Goal: Task Accomplishment & Management: Complete application form

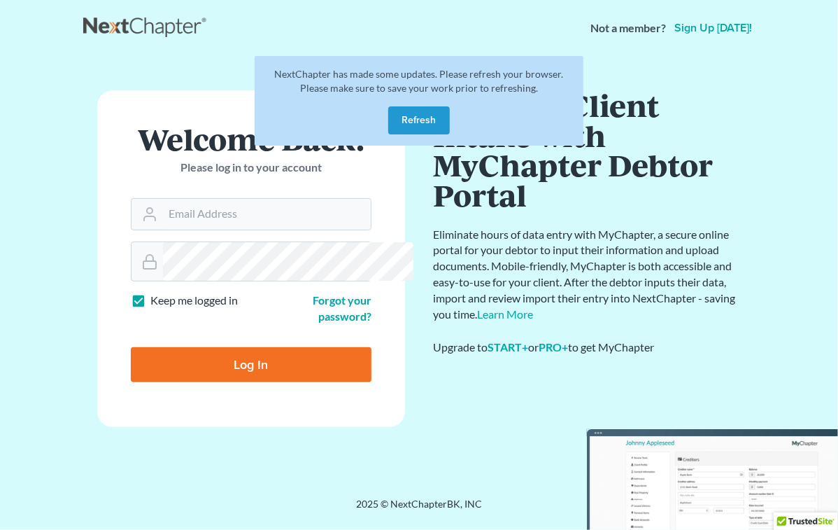
type input "[EMAIL_ADDRESS][DOMAIN_NAME]"
click at [419, 134] on button "Refresh" at bounding box center [419, 120] width 62 height 28
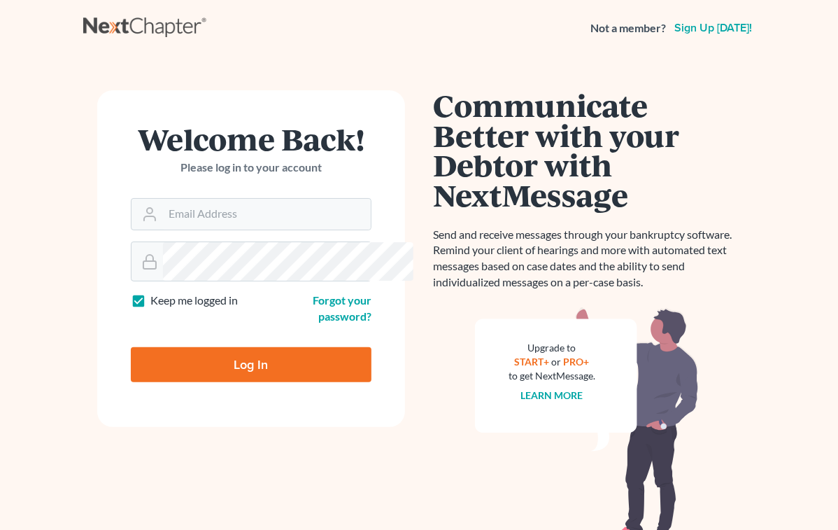
type input "Office@Bankruptcy-Divorce.com"
click at [230, 382] on input "Log In" at bounding box center [251, 364] width 241 height 35
type input "Thinking..."
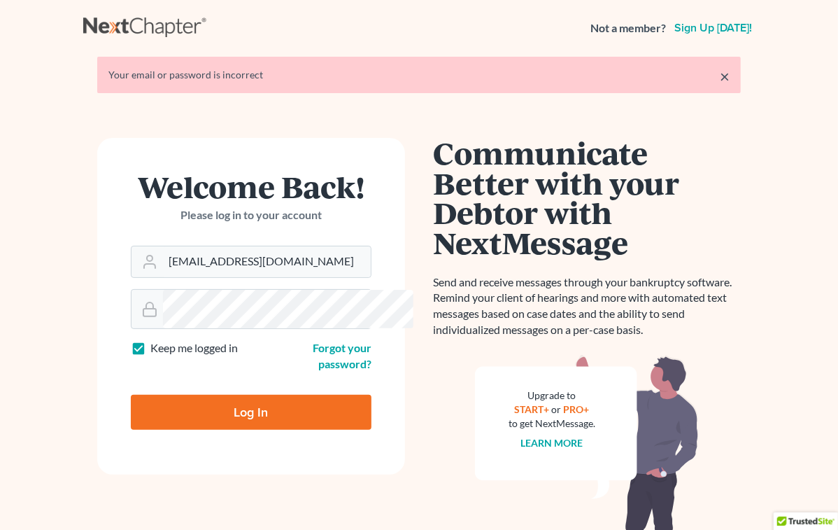
drag, startPoint x: 315, startPoint y: 330, endPoint x: 73, endPoint y: 351, distance: 242.4
click at [97, 351] on form "Welcome Back! Please log in to your account Email Address Office@Bankruptcy-Div…" at bounding box center [251, 306] width 308 height 337
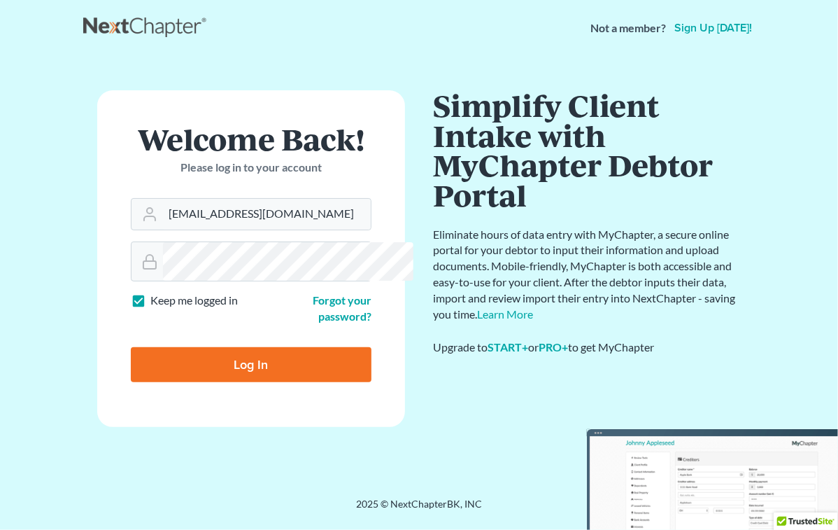
type input "ntshadow"
click at [172, 382] on input "Log In" at bounding box center [251, 364] width 241 height 35
type input "Thinking..."
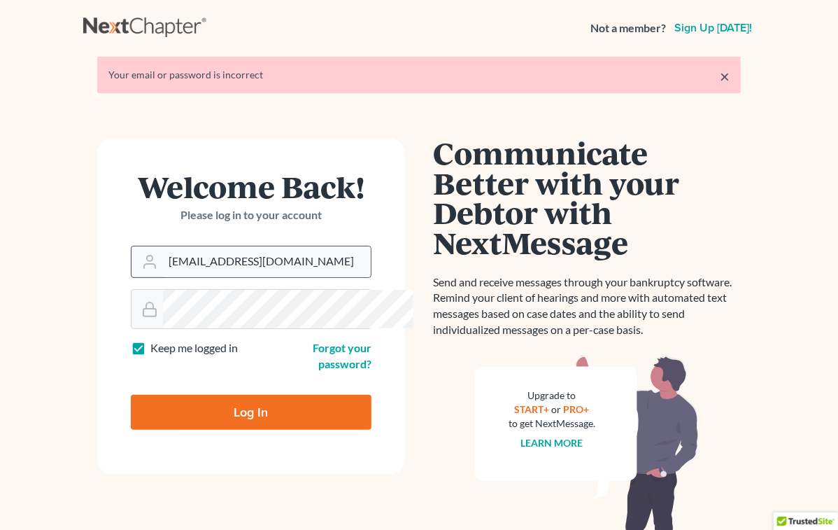
drag, startPoint x: 150, startPoint y: 332, endPoint x: 78, endPoint y: 343, distance: 72.8
click at [131, 278] on div "[EMAIL_ADDRESS][DOMAIN_NAME]" at bounding box center [251, 262] width 241 height 32
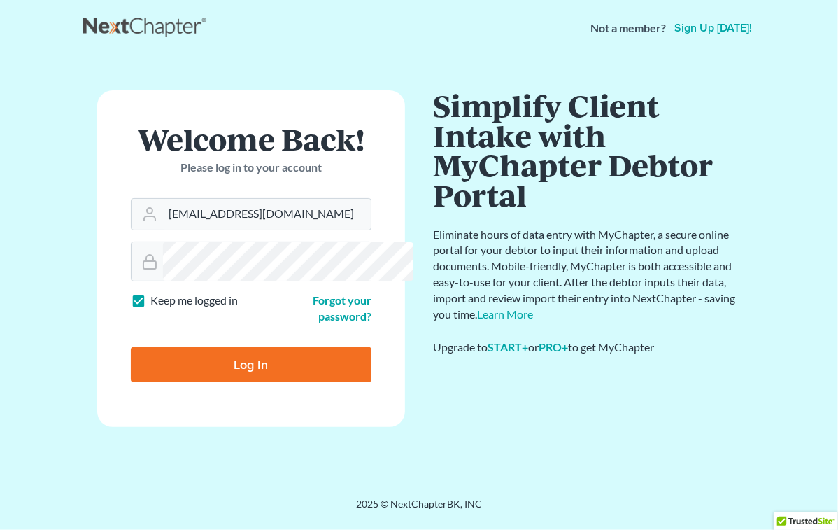
type input "Bankruptcy@Bankruptcy-Divorce.com"
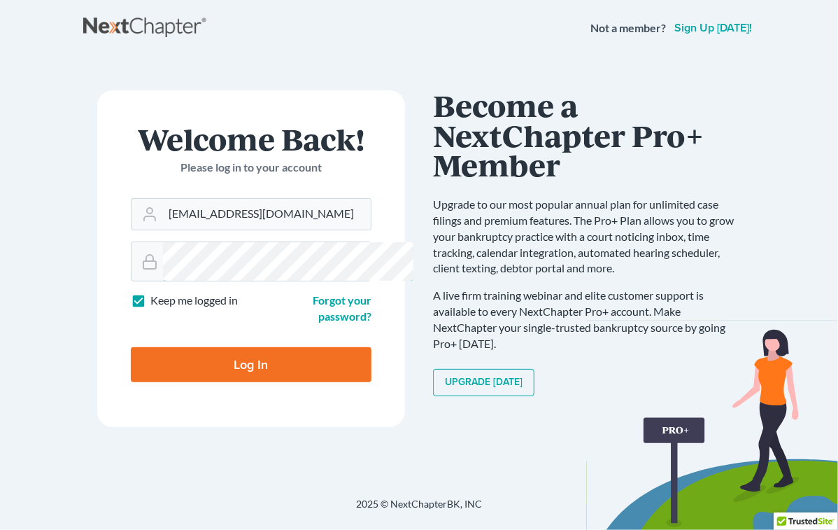
click at [97, 320] on form "Welcome Back! Please log in to your account Email Address Bankruptcy@Bankruptcy…" at bounding box center [251, 258] width 308 height 337
click at [131, 347] on input "Log In" at bounding box center [251, 364] width 241 height 35
type input "Thinking..."
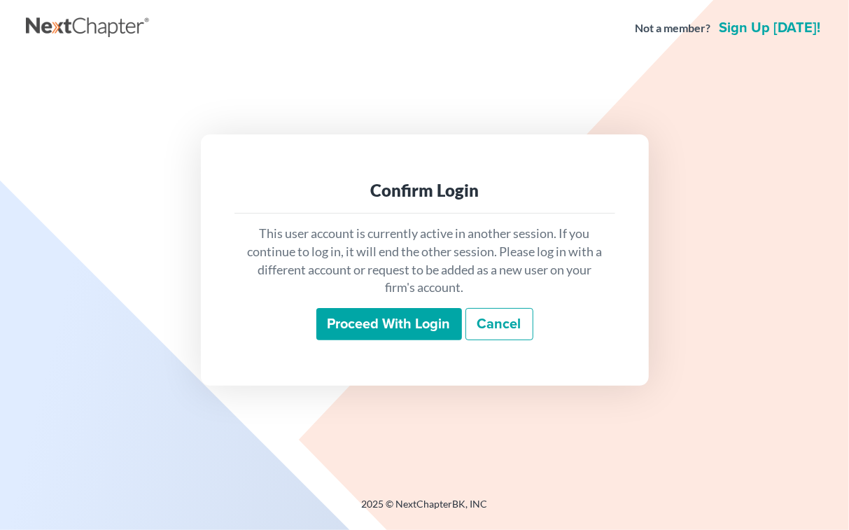
click at [339, 334] on input "Proceed with login" at bounding box center [389, 324] width 146 height 32
